Goal: Task Accomplishment & Management: Manage account settings

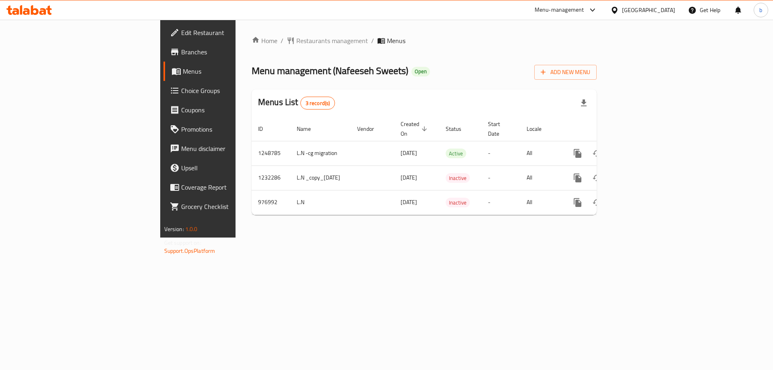
click at [32, 12] on icon at bounding box center [35, 10] width 8 height 10
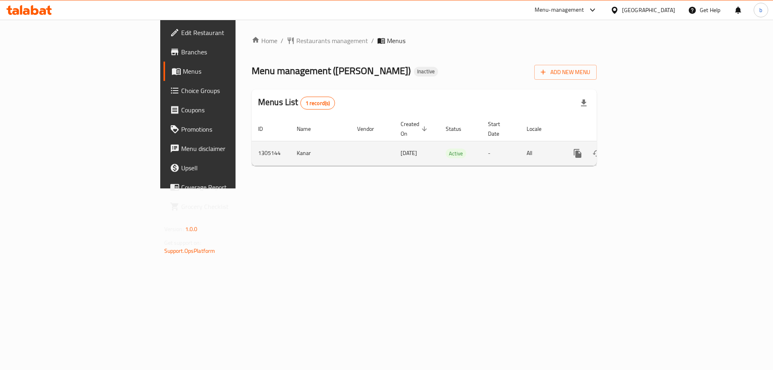
click at [641, 149] on icon "enhanced table" at bounding box center [636, 154] width 10 height 10
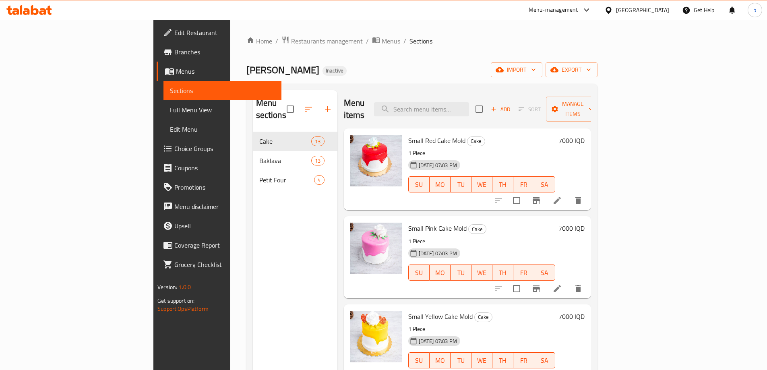
click at [170, 105] on span "Full Menu View" at bounding box center [222, 110] width 105 height 10
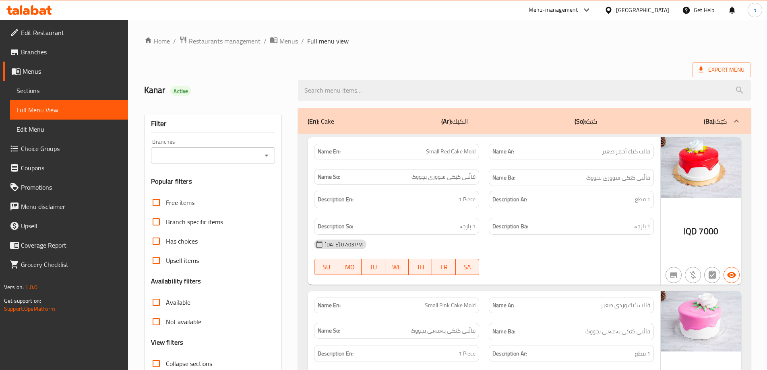
click at [256, 153] on input "Branches" at bounding box center [206, 155] width 106 height 11
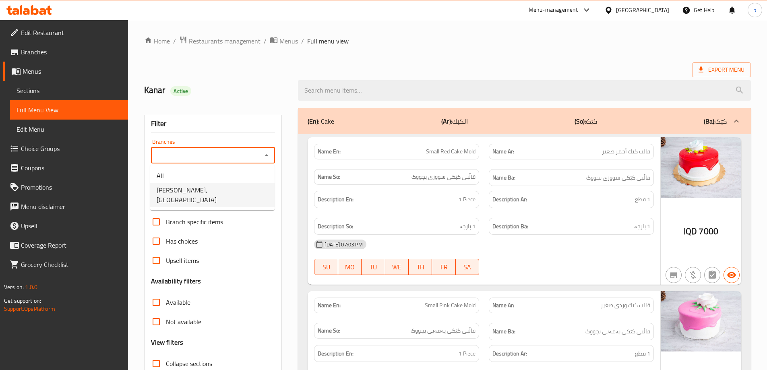
click at [238, 183] on li "[PERSON_NAME], [GEOGRAPHIC_DATA]" at bounding box center [212, 195] width 124 height 24
type input "[PERSON_NAME], [GEOGRAPHIC_DATA]"
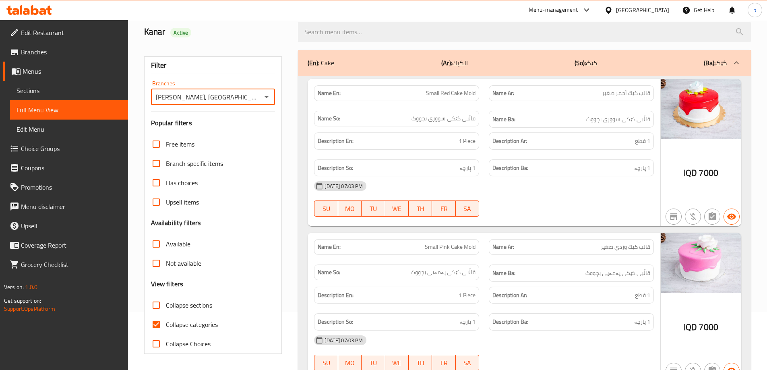
click at [156, 325] on input "Collapse categories" at bounding box center [156, 324] width 19 height 19
checkbox input "false"
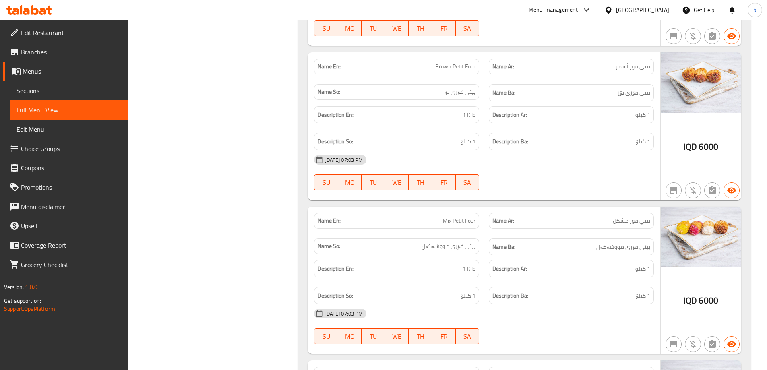
scroll to position [6229, 0]
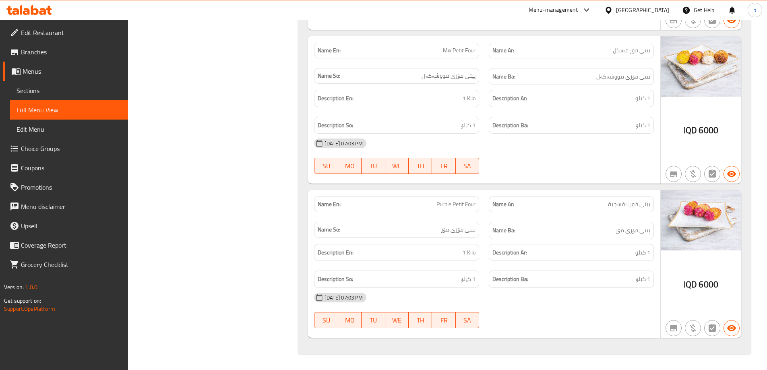
click at [46, 83] on link "Sections" at bounding box center [69, 90] width 118 height 19
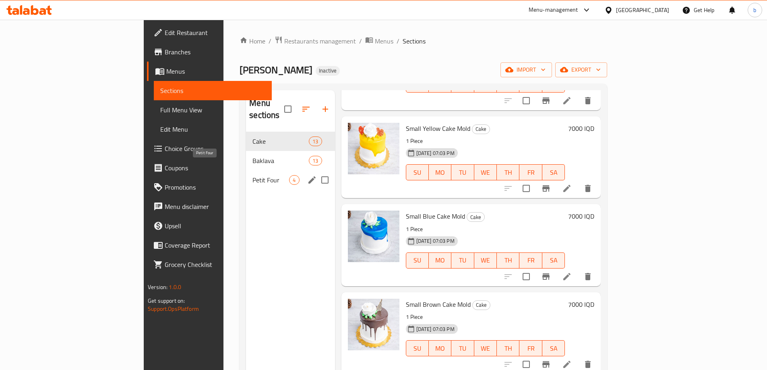
click at [253, 175] on span "Petit Four" at bounding box center [271, 180] width 37 height 10
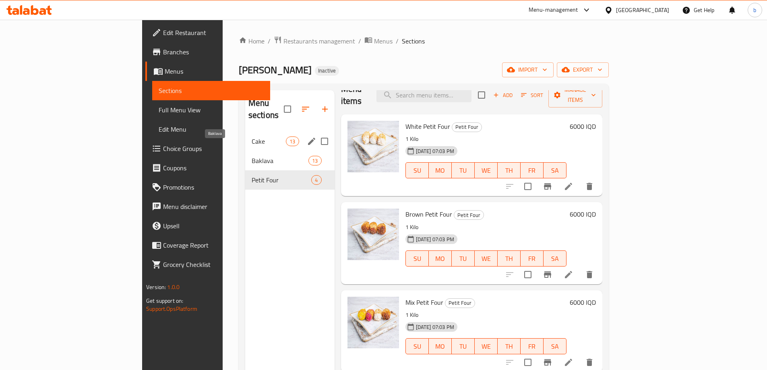
scroll to position [2, 0]
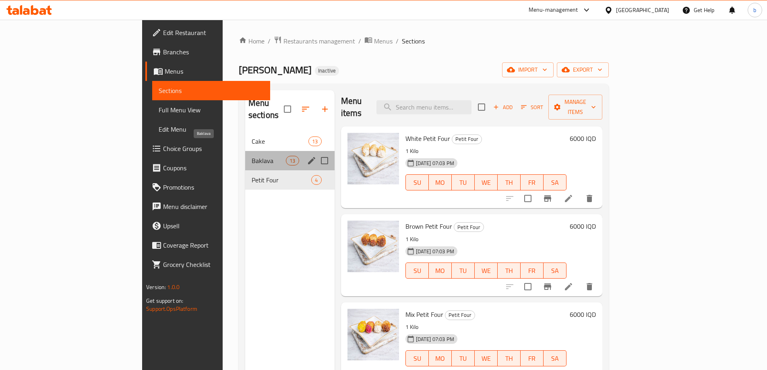
drag, startPoint x: 189, startPoint y: 151, endPoint x: 233, endPoint y: 153, distance: 44.0
click at [252, 156] on span "Baklava" at bounding box center [269, 161] width 34 height 10
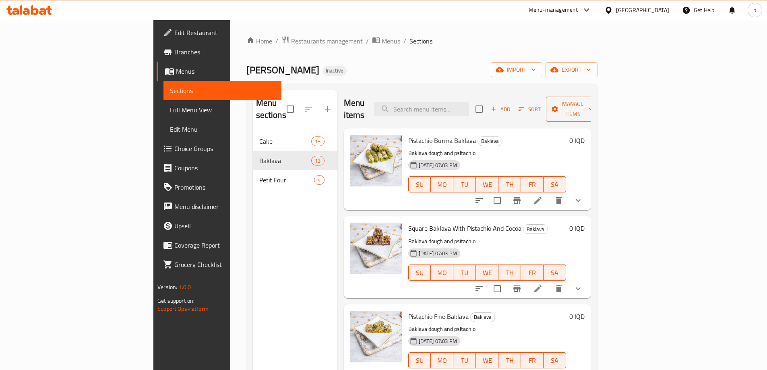
click at [594, 105] on span "Manage items" at bounding box center [573, 109] width 41 height 20
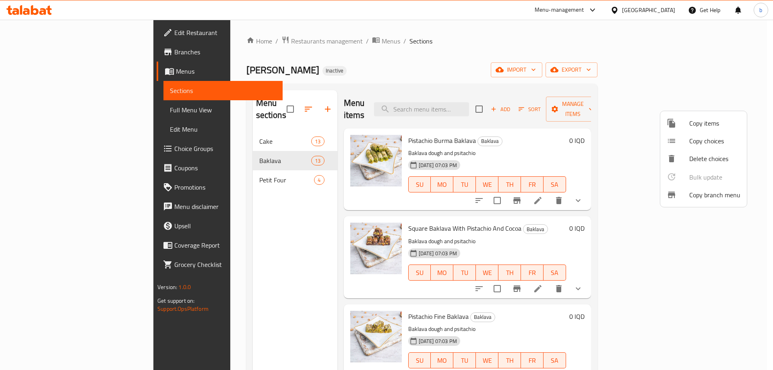
click at [694, 124] on span "Copy items" at bounding box center [715, 123] width 51 height 10
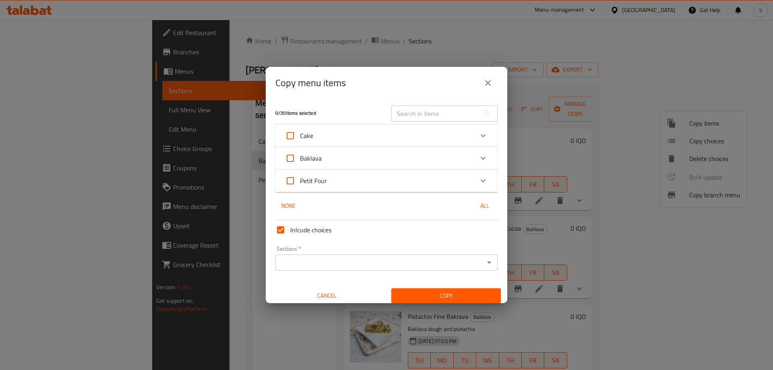
click at [480, 180] on icon "Expand" at bounding box center [484, 181] width 10 height 10
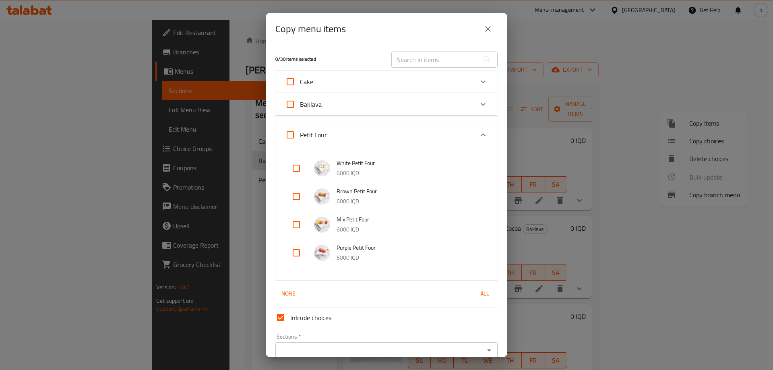
click at [465, 97] on div "Baklava" at bounding box center [379, 104] width 189 height 19
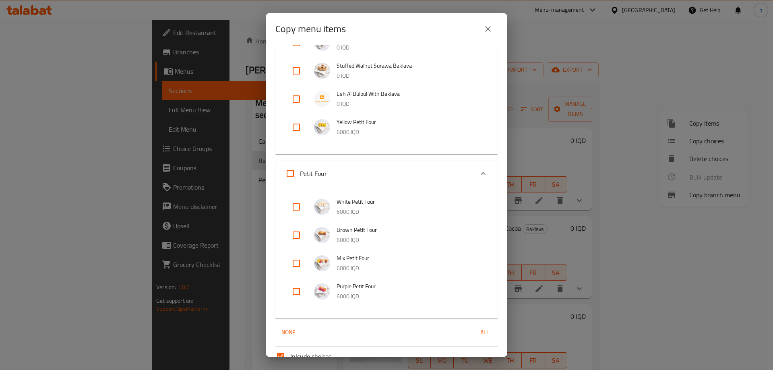
scroll to position [340, 0]
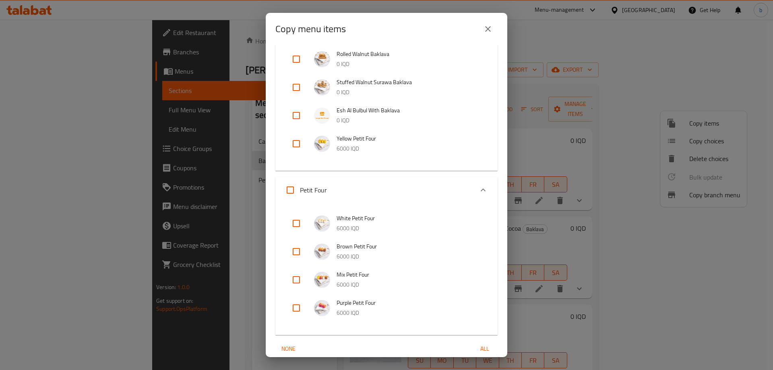
click at [298, 140] on input "checkbox" at bounding box center [296, 143] width 19 height 19
checkbox input "true"
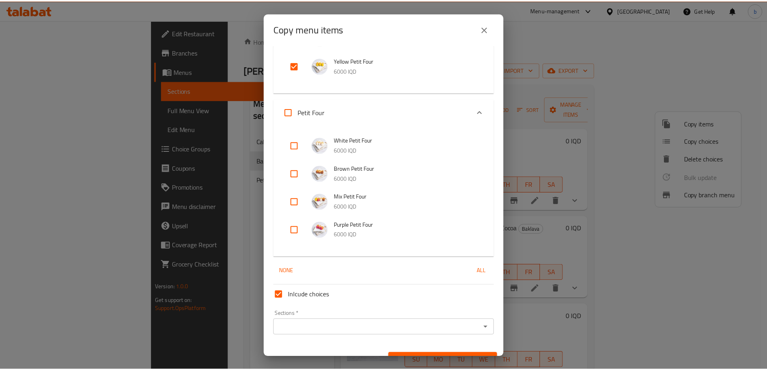
scroll to position [434, 0]
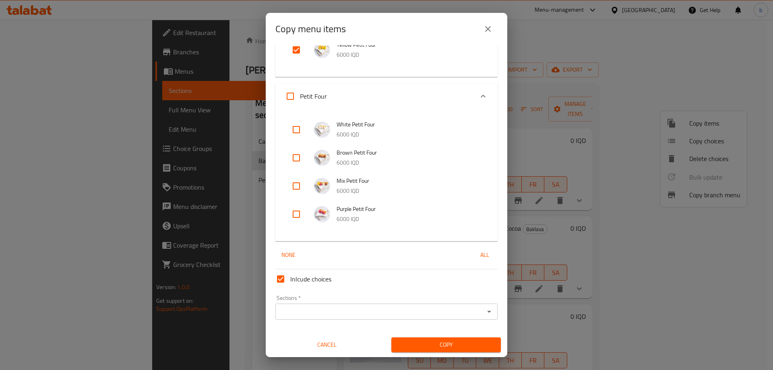
click at [404, 314] on input "Sections   *" at bounding box center [380, 311] width 204 height 11
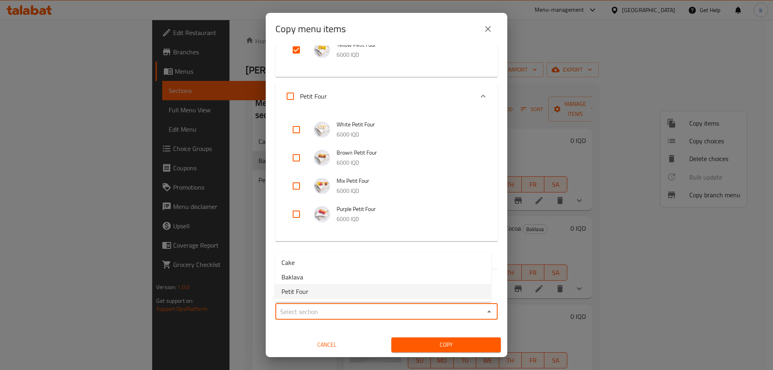
click at [320, 292] on li "Petit Four" at bounding box center [383, 291] width 216 height 15
type input "Petit Four"
click at [443, 346] on span "Copy" at bounding box center [446, 345] width 97 height 10
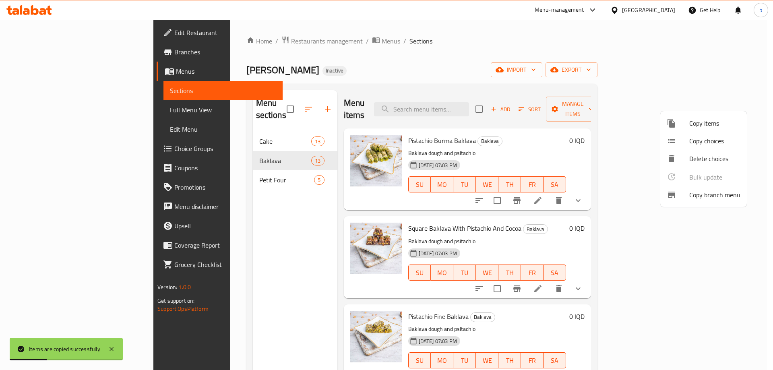
click at [220, 145] on div at bounding box center [386, 185] width 773 height 370
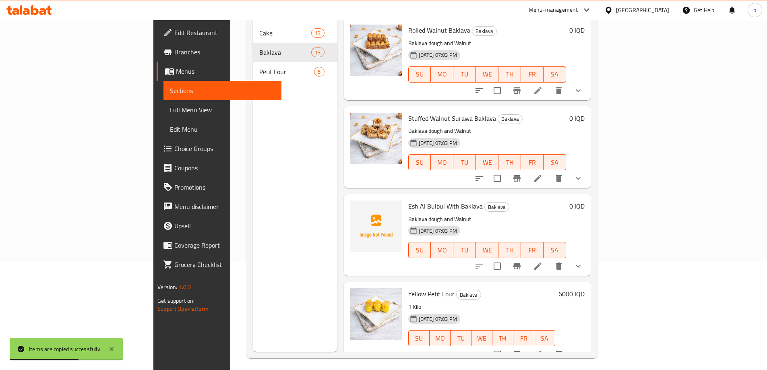
scroll to position [113, 0]
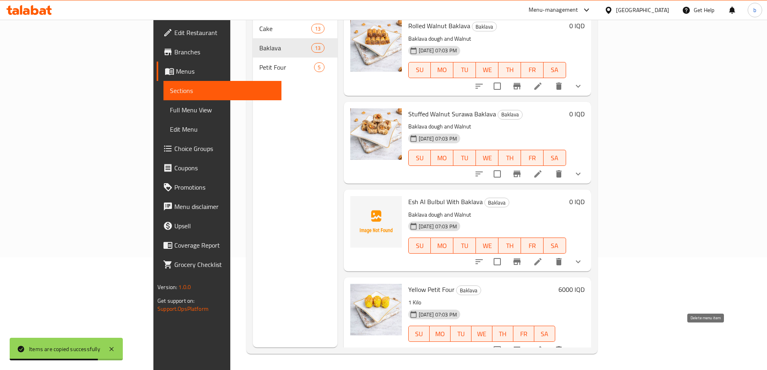
click at [564, 345] on icon "delete" at bounding box center [559, 350] width 10 height 10
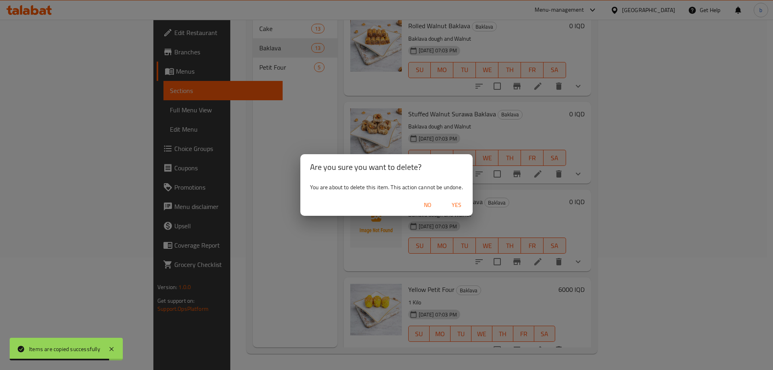
click at [454, 197] on div "No Yes" at bounding box center [386, 205] width 172 height 21
click at [457, 202] on span "Yes" at bounding box center [456, 205] width 19 height 10
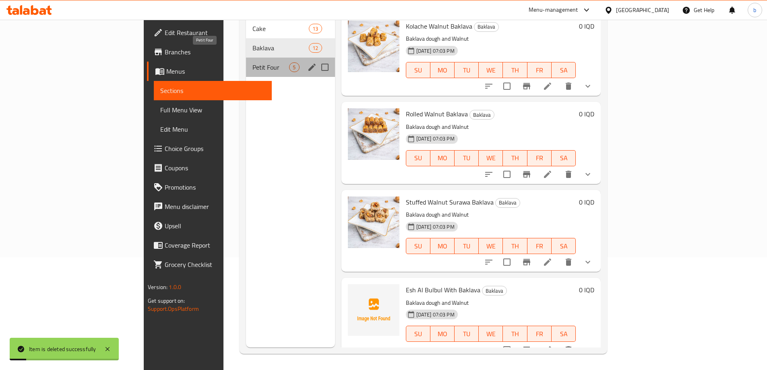
click at [253, 62] on span "Petit Four" at bounding box center [271, 67] width 37 height 10
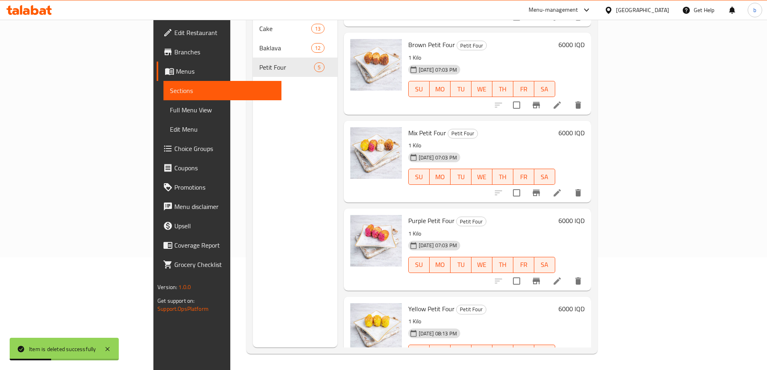
scroll to position [90, 0]
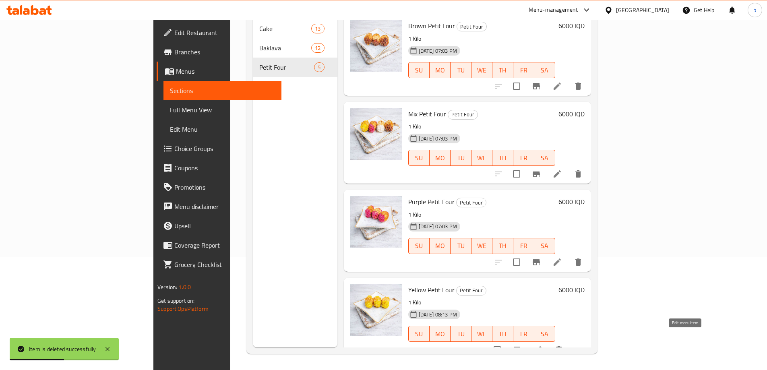
click at [543, 345] on icon at bounding box center [538, 350] width 10 height 10
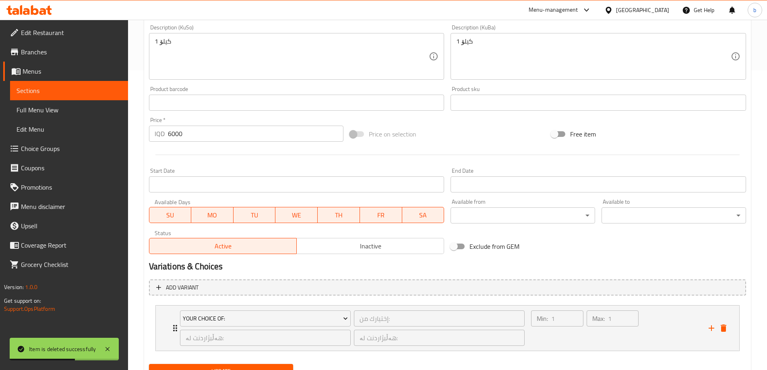
scroll to position [336, 0]
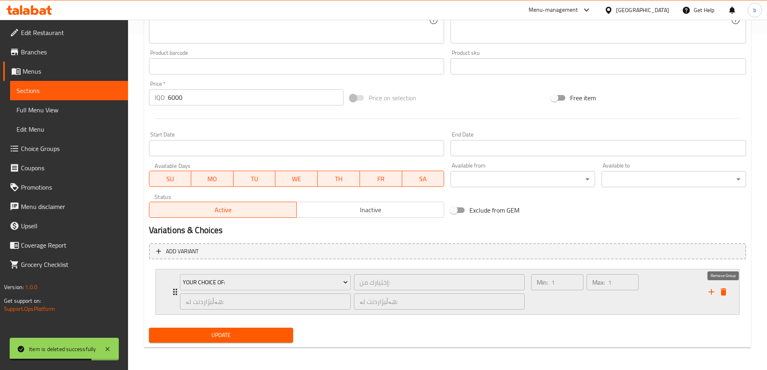
click at [725, 289] on icon "delete" at bounding box center [724, 291] width 6 height 7
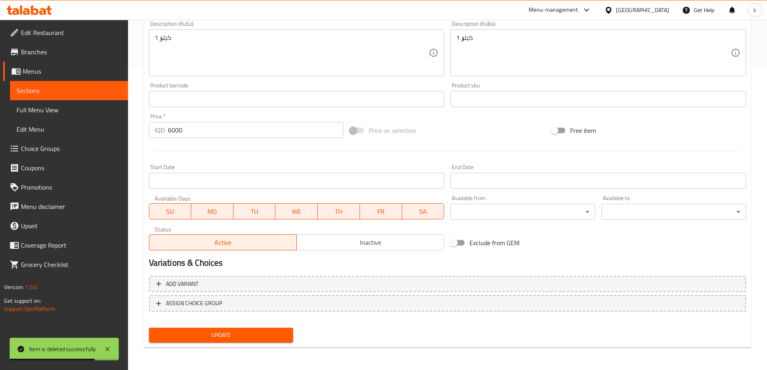
scroll to position [303, 0]
click at [250, 334] on span "Update" at bounding box center [221, 335] width 132 height 10
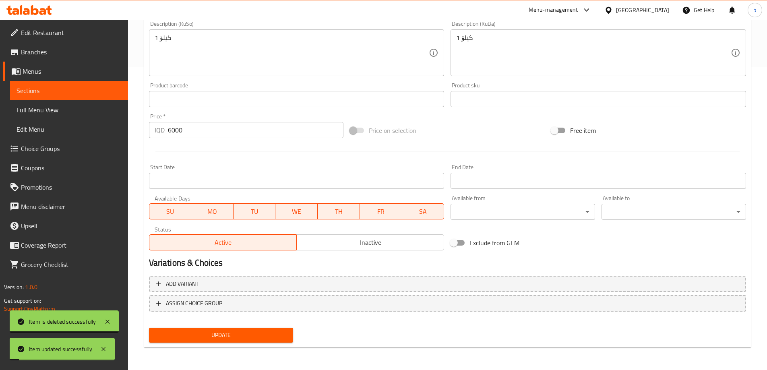
click at [41, 108] on span "Full Menu View" at bounding box center [69, 110] width 105 height 10
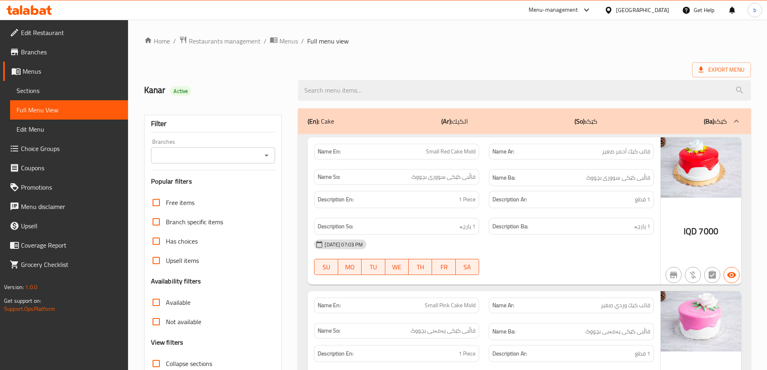
click at [267, 156] on icon "Open" at bounding box center [267, 156] width 4 height 2
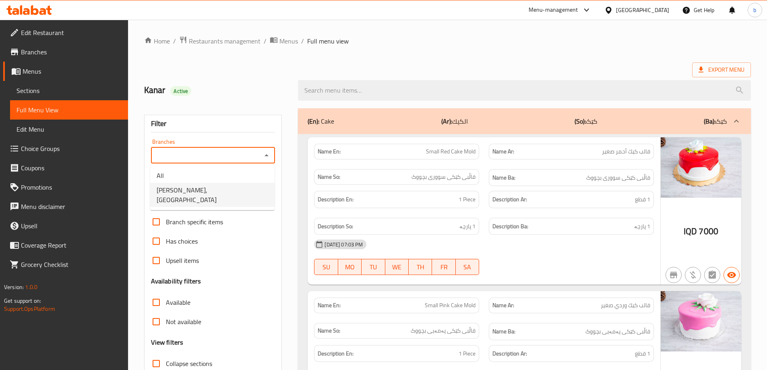
click at [203, 188] on span "[PERSON_NAME], [GEOGRAPHIC_DATA]" at bounding box center [213, 194] width 112 height 19
type input "[PERSON_NAME], [GEOGRAPHIC_DATA]"
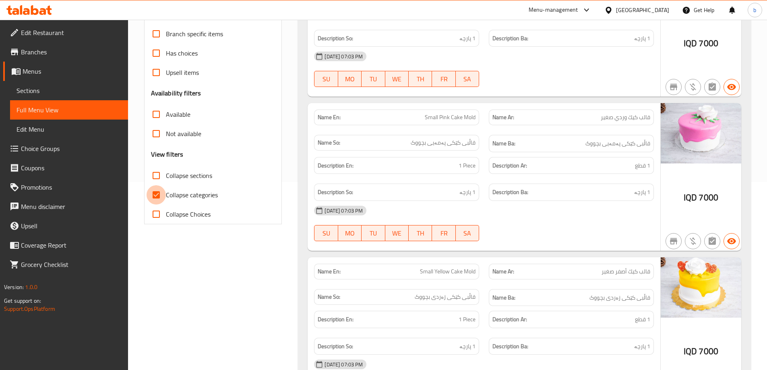
click at [160, 199] on input "Collapse categories" at bounding box center [156, 194] width 19 height 19
checkbox input "false"
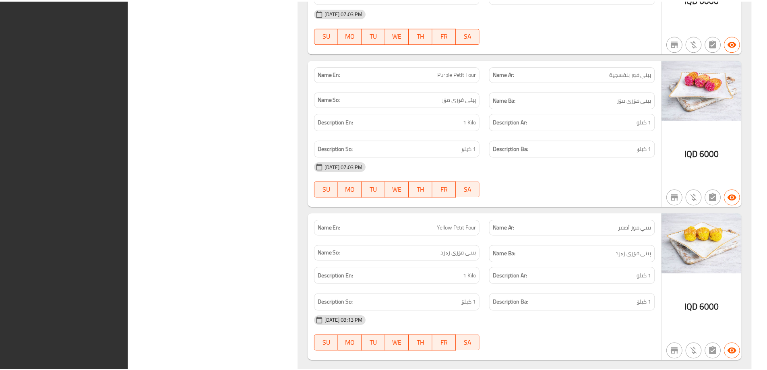
scroll to position [6097, 0]
